Goal: Task Accomplishment & Management: Manage account settings

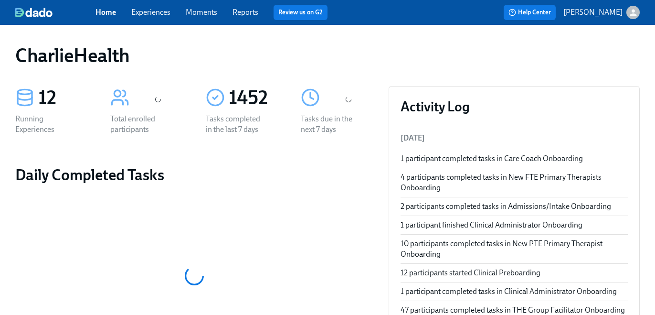
click at [161, 20] on div "Home Experiences Moments Reports Review us on G2 Help Center [PERSON_NAME]" at bounding box center [327, 12] width 655 height 25
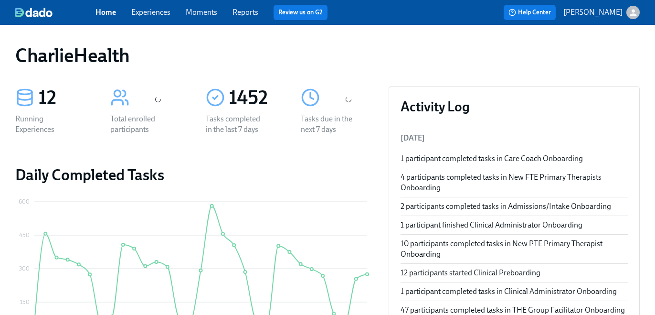
click at [159, 13] on link "Experiences" at bounding box center [150, 12] width 39 height 9
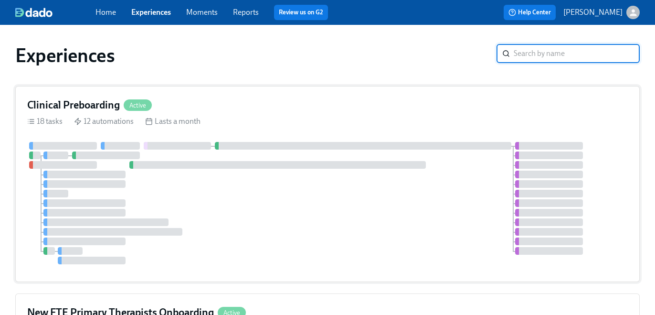
click at [272, 125] on div "18 tasks 12 automations Lasts a month" at bounding box center [327, 121] width 601 height 11
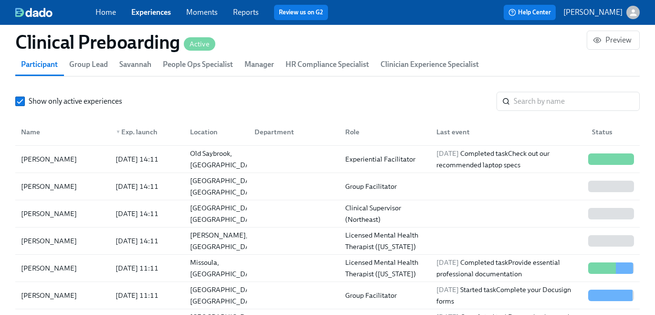
scroll to position [1067, 0]
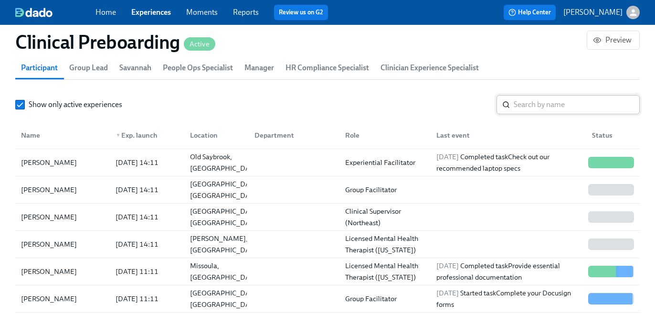
click at [547, 111] on input "search" at bounding box center [577, 104] width 126 height 19
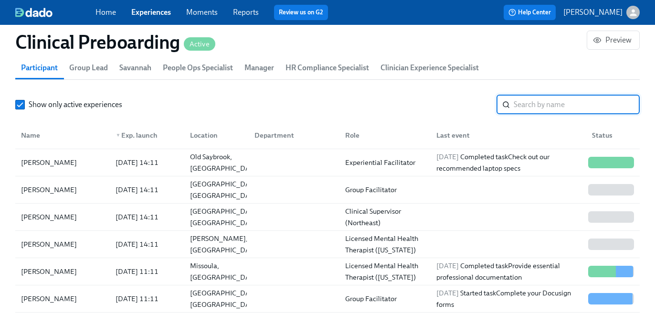
paste input "[PERSON_NAME]"
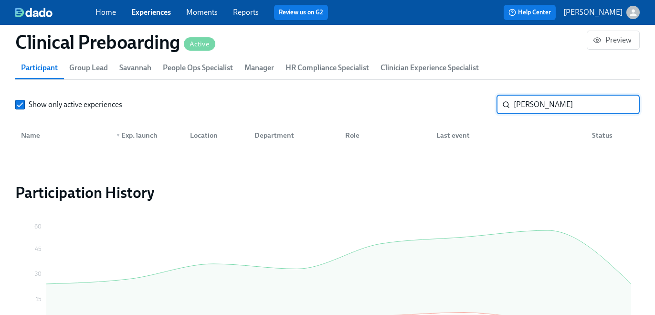
click at [538, 105] on input "[PERSON_NAME]" at bounding box center [577, 104] width 126 height 19
click at [524, 104] on input "Lianna" at bounding box center [577, 104] width 126 height 19
type input "[PERSON_NAME]"
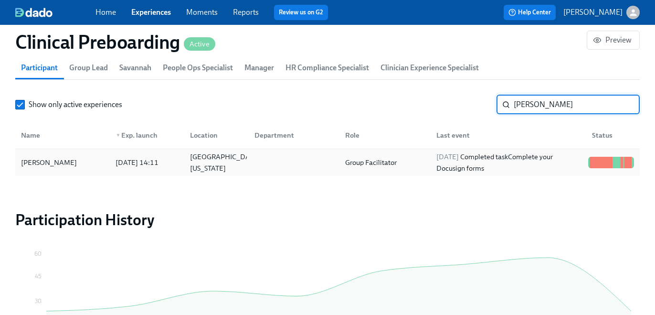
click at [449, 173] on div "[DATE] Completed task Complete your Docusign forms" at bounding box center [508, 162] width 152 height 23
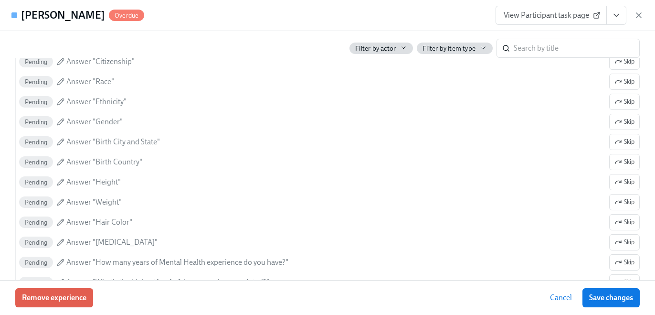
scroll to position [746, 0]
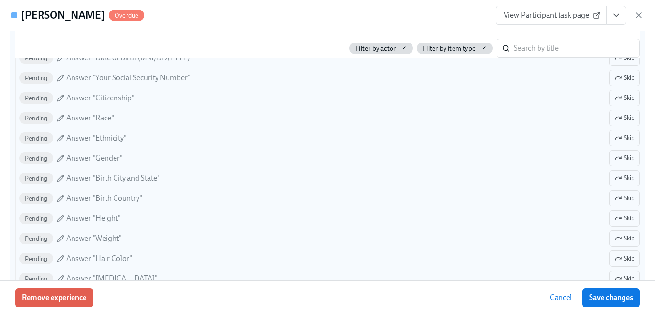
click at [577, 110] on div "Overdue Participant Fill out the onboarding form Resend Skip Started on [DATE] …" at bounding box center [327, 134] width 624 height 394
checkbox input "true"
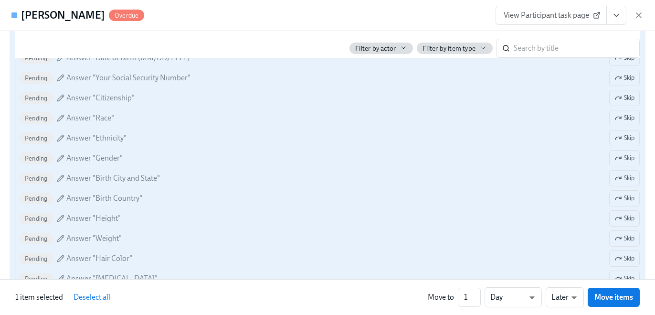
scroll to position [578, 0]
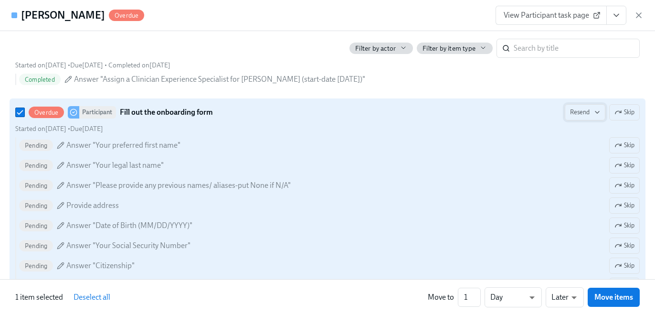
click at [591, 114] on span "Resend" at bounding box center [585, 112] width 30 height 10
click at [593, 125] on li "Personal Email" at bounding box center [602, 132] width 77 height 17
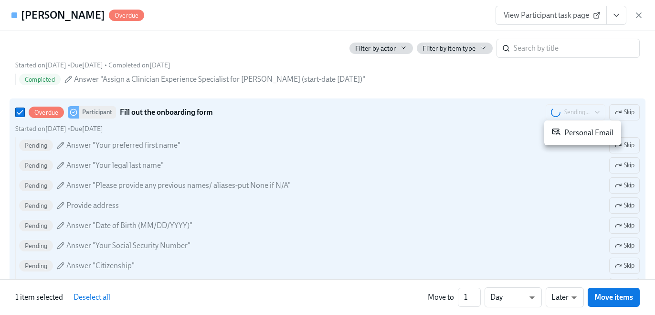
click at [443, 82] on div at bounding box center [327, 157] width 655 height 315
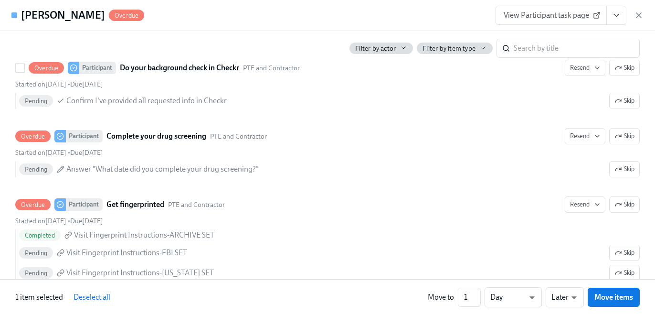
scroll to position [1185, 0]
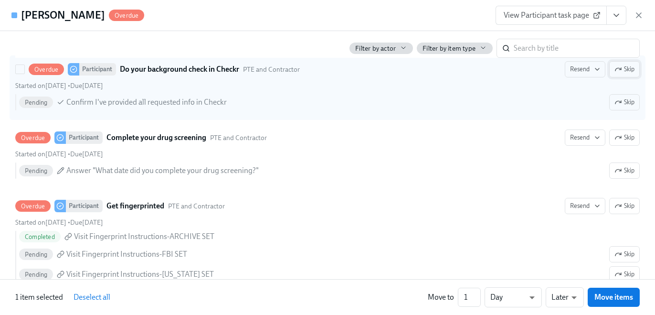
click at [625, 67] on span "Skip" at bounding box center [624, 69] width 20 height 10
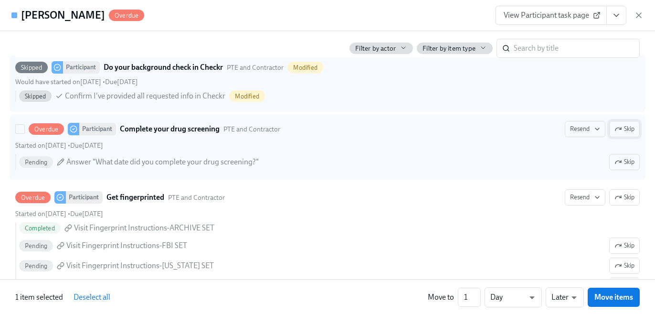
click at [628, 129] on span "Skip" at bounding box center [624, 129] width 20 height 10
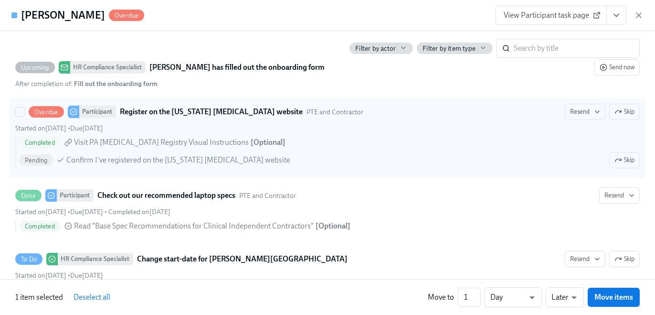
scroll to position [1740, 0]
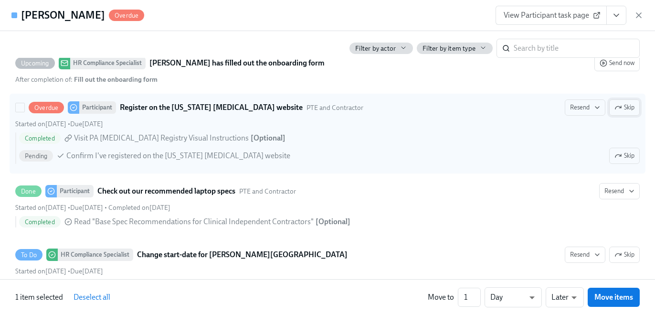
click at [629, 107] on span "Skip" at bounding box center [624, 108] width 20 height 10
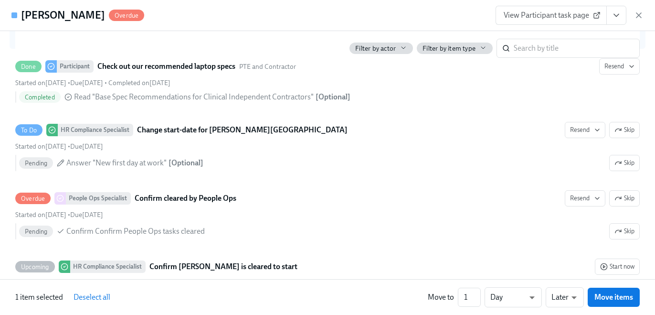
scroll to position [1955, 0]
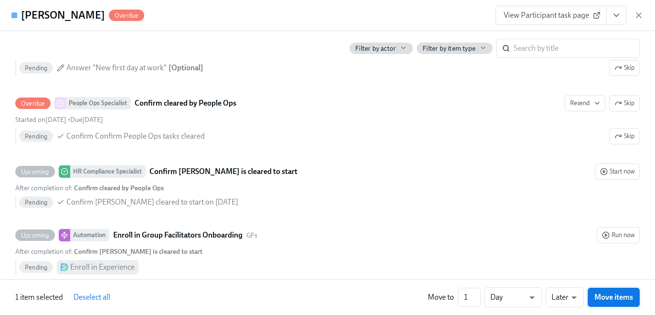
click at [612, 296] on span "Move items" at bounding box center [613, 297] width 39 height 10
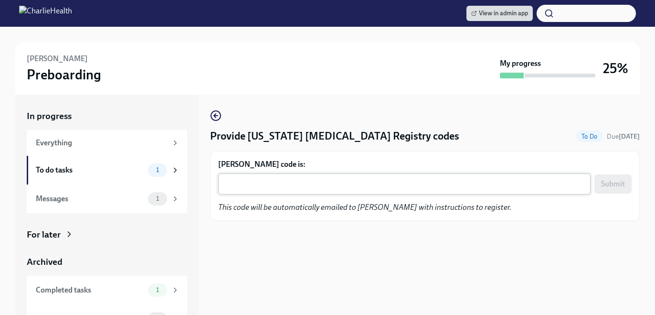
click at [330, 178] on div "x ​" at bounding box center [404, 183] width 372 height 21
paste textarea "0VBS3AMSW47O"
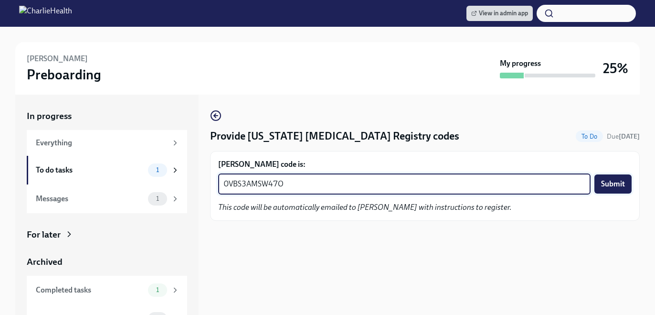
type textarea "0VBS3AMSW47O"
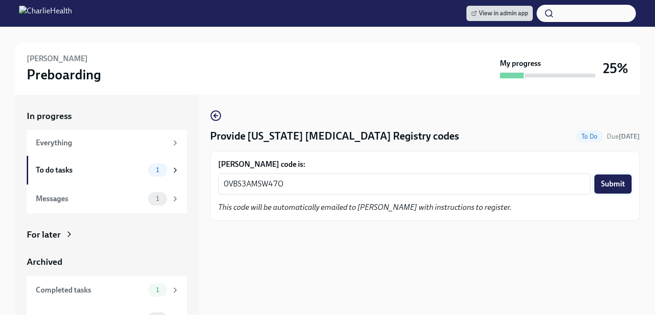
click at [616, 187] on span "Submit" at bounding box center [613, 184] width 24 height 10
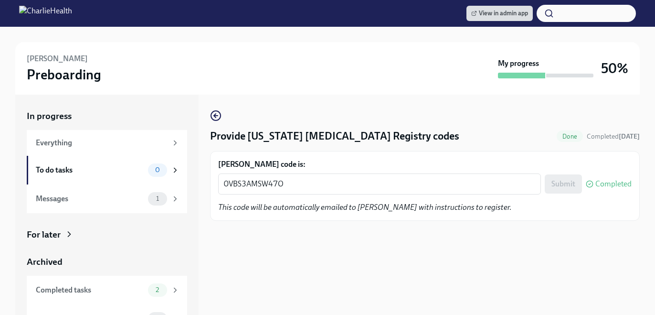
click at [447, 19] on div "View in admin app" at bounding box center [327, 13] width 655 height 27
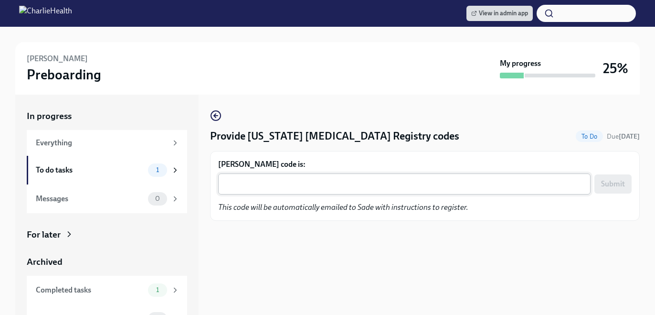
click at [358, 193] on div "x ​" at bounding box center [404, 183] width 372 height 21
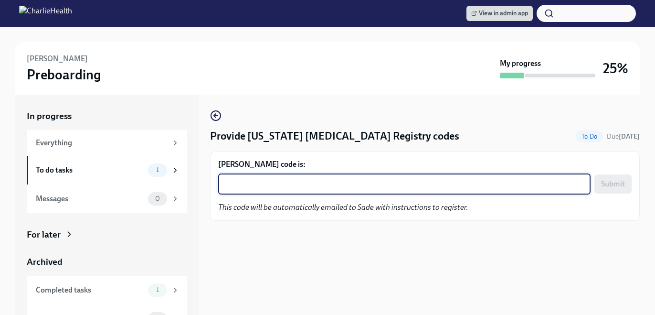
paste textarea "3HHNQNQM5M9W"
type textarea "3HHNQNQM5M9W"
click at [607, 182] on span "Submit" at bounding box center [613, 184] width 24 height 10
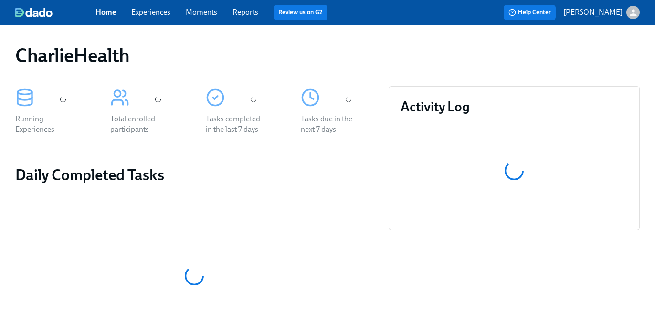
click at [155, 14] on link "Experiences" at bounding box center [150, 12] width 39 height 9
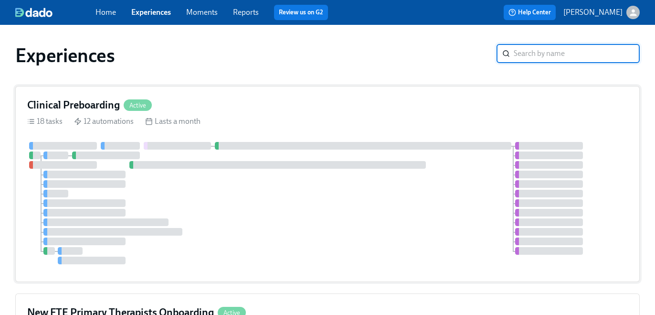
click at [186, 95] on div "Clinical Preboarding Active 18 tasks 12 automations Lasts a month" at bounding box center [327, 184] width 624 height 196
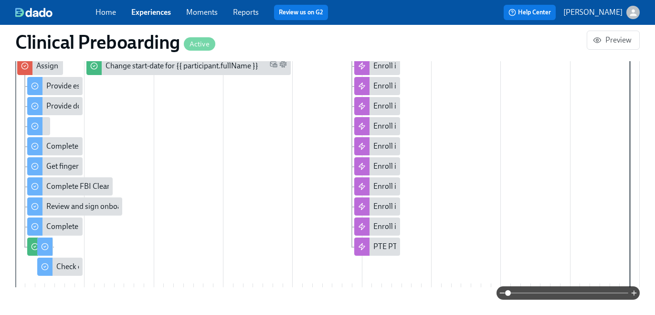
scroll to position [647, 0]
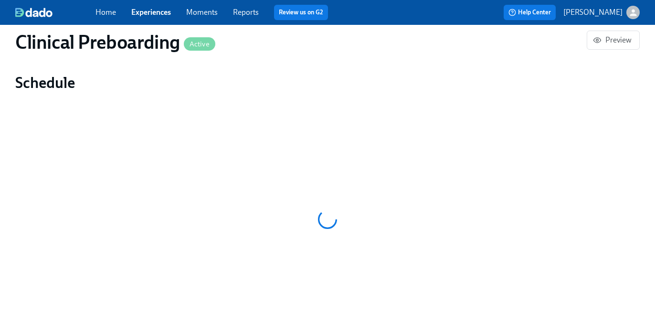
click at [148, 8] on link "Experiences" at bounding box center [151, 12] width 40 height 9
click at [149, 11] on link "Experiences" at bounding box center [151, 12] width 40 height 9
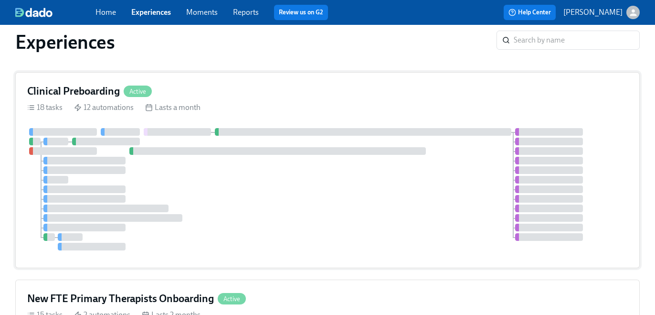
scroll to position [608, 0]
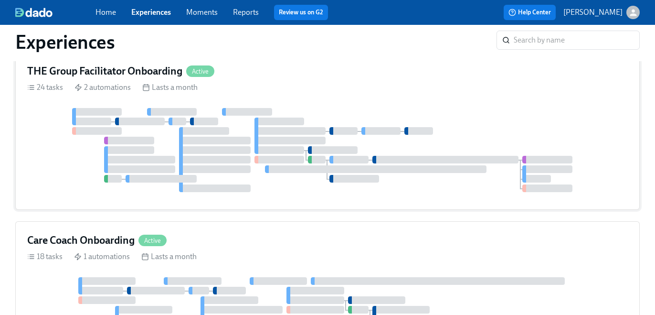
click at [243, 115] on div at bounding box center [247, 112] width 50 height 8
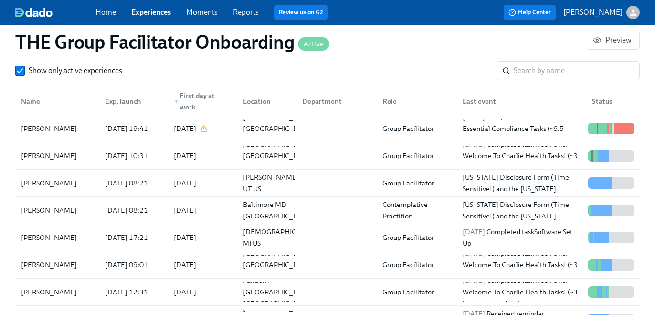
scroll to position [0, 13246]
click at [534, 68] on input "search" at bounding box center [577, 70] width 126 height 19
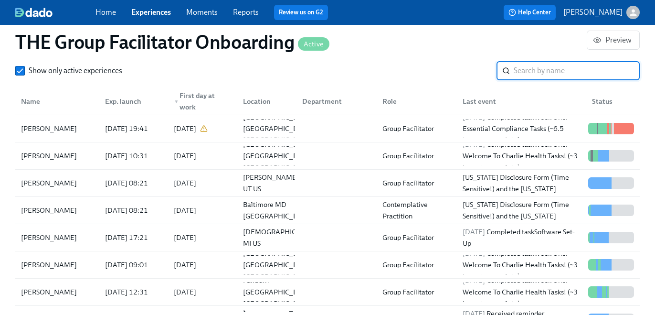
paste input "Latoya Lawson"
type input "Latoya Lawson"
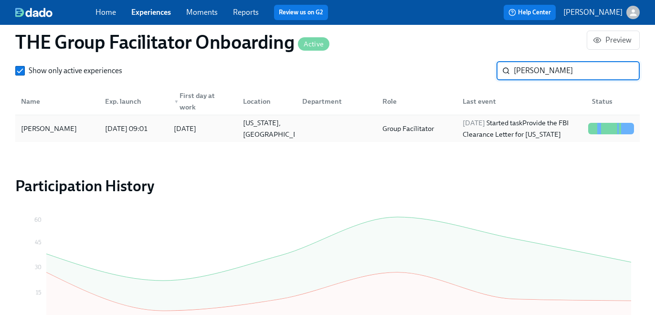
click at [505, 131] on div "2025/10/14 Started task Provide the FBI Clearance Letter for Pennsylvania" at bounding box center [522, 128] width 126 height 23
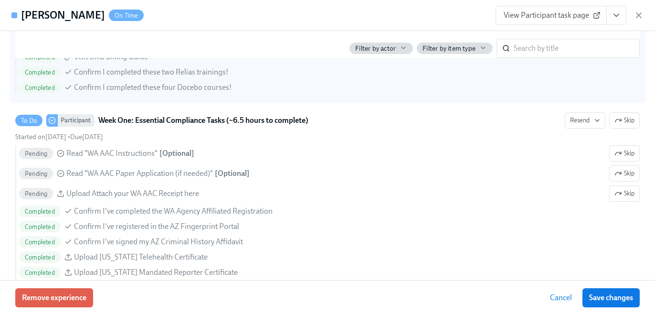
scroll to position [724, 0]
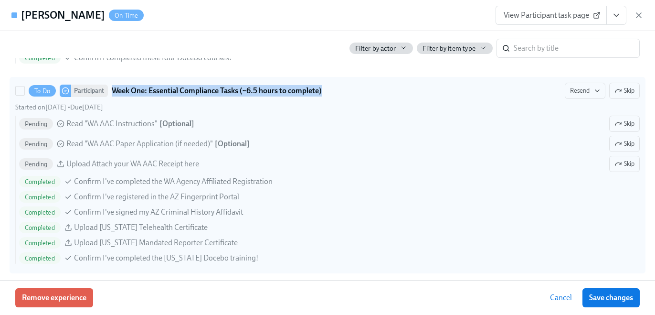
drag, startPoint x: 334, startPoint y: 94, endPoint x: 113, endPoint y: 89, distance: 221.5
click at [113, 89] on div "To Do Participant Week One: Essential Compliance Tasks (~6.5 hours to complete)…" at bounding box center [327, 91] width 624 height 16
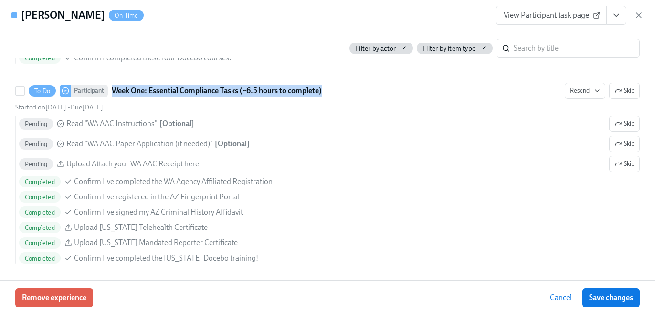
copy strong "Week One: Essential Compliance Tasks (~6.5 hours to complete)"
